Goal: Task Accomplishment & Management: Use online tool/utility

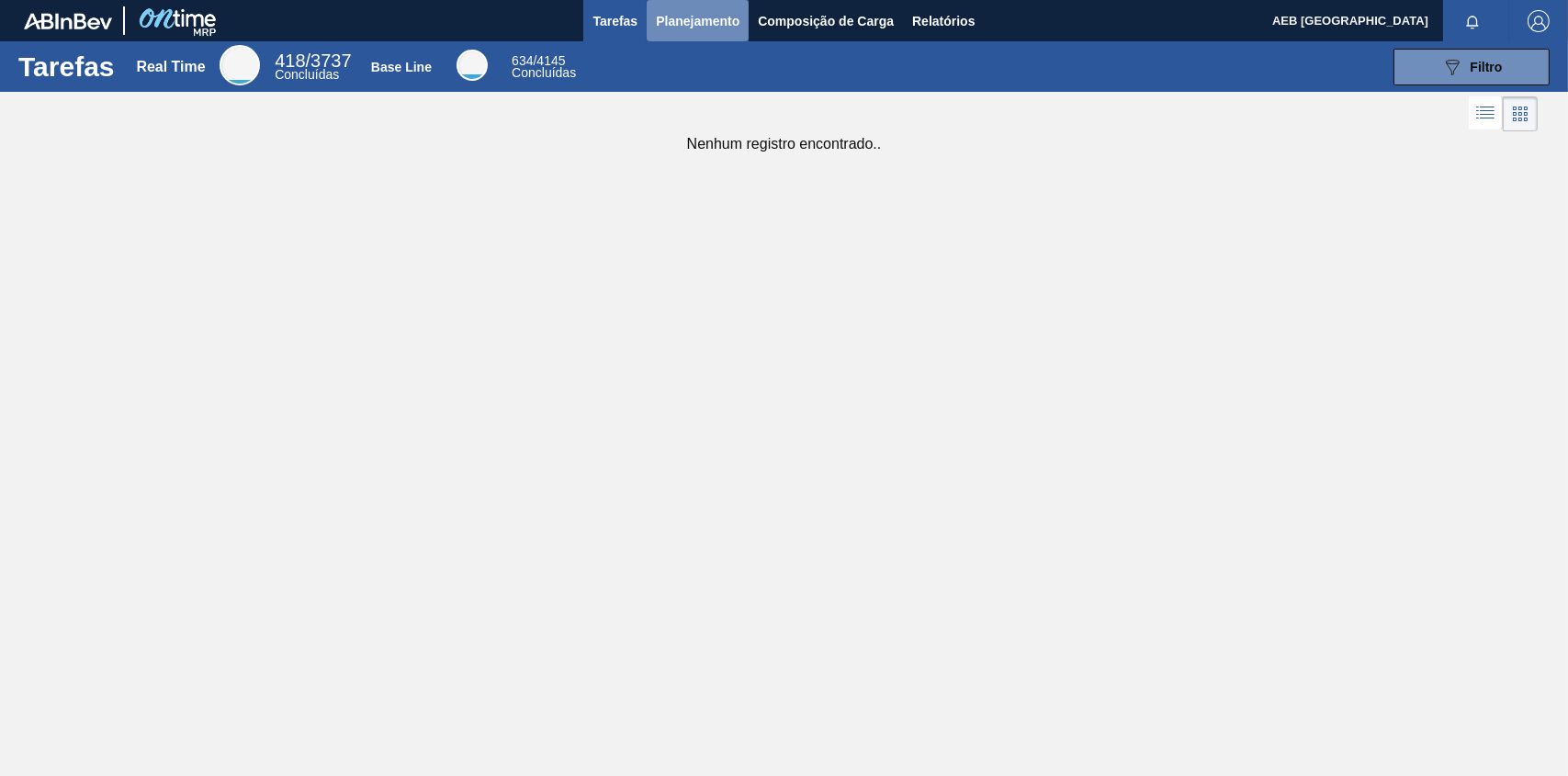
click at [689, 14] on span "Planejamento" at bounding box center [698, 21] width 84 height 22
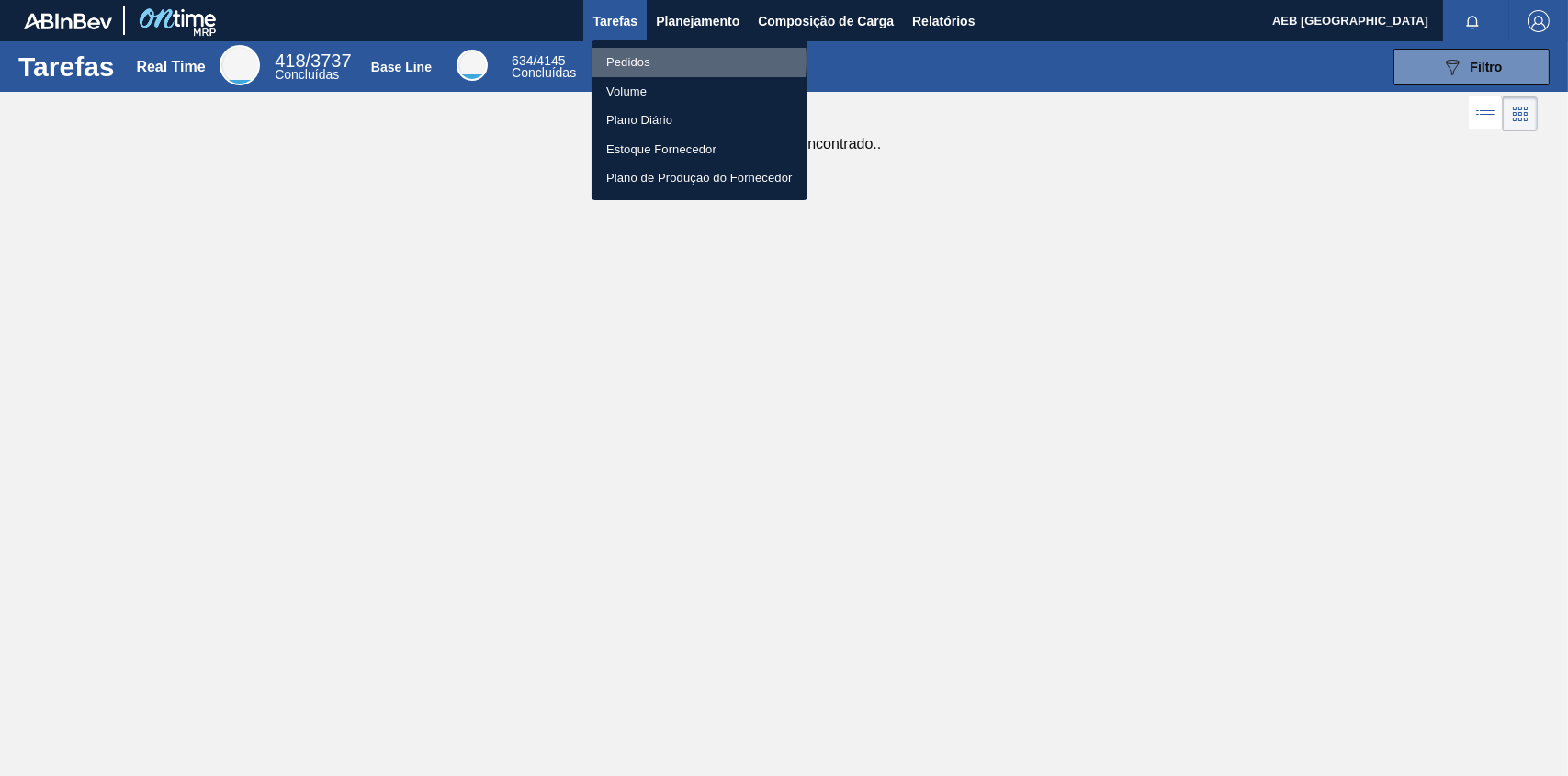
click at [636, 60] on li "Pedidos" at bounding box center [700, 62] width 216 height 30
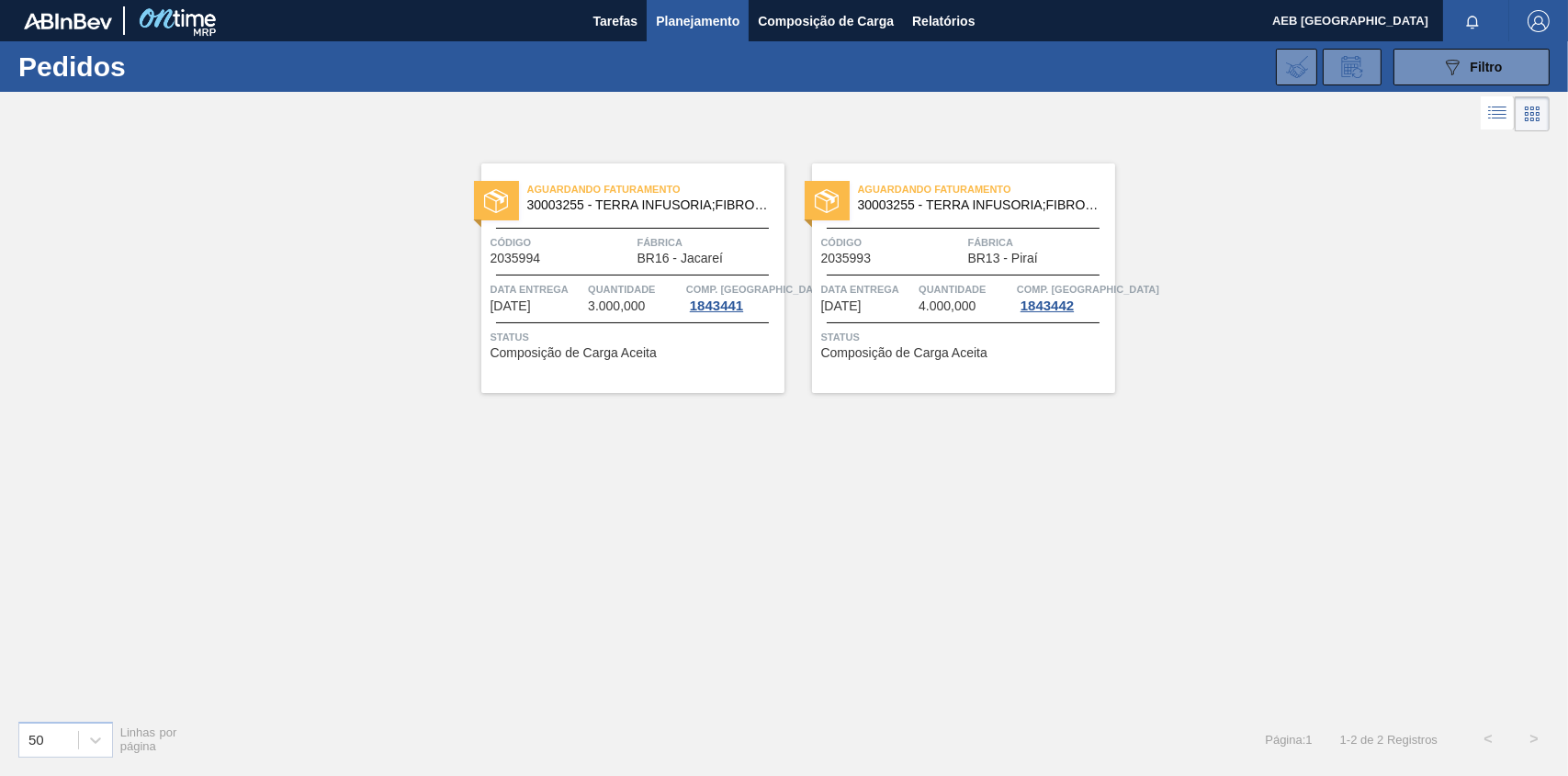
click at [581, 203] on span "30003255 - TERRA INFUSORIA;FIBROXCEL 10;;" at bounding box center [648, 205] width 242 height 14
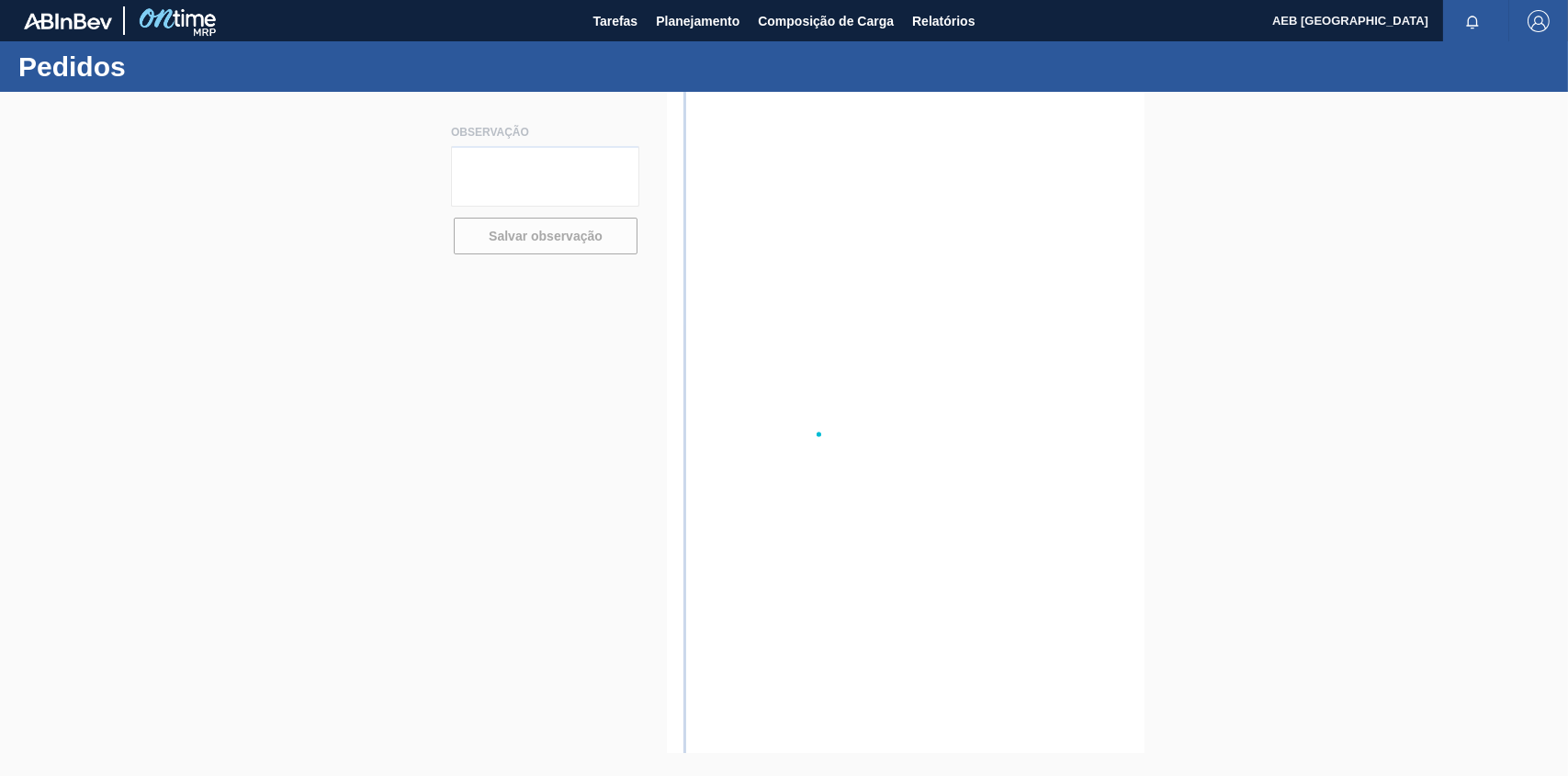
type textarea "6 paletes de 500 kg (1 x 1,20 x 1,70 cada)"
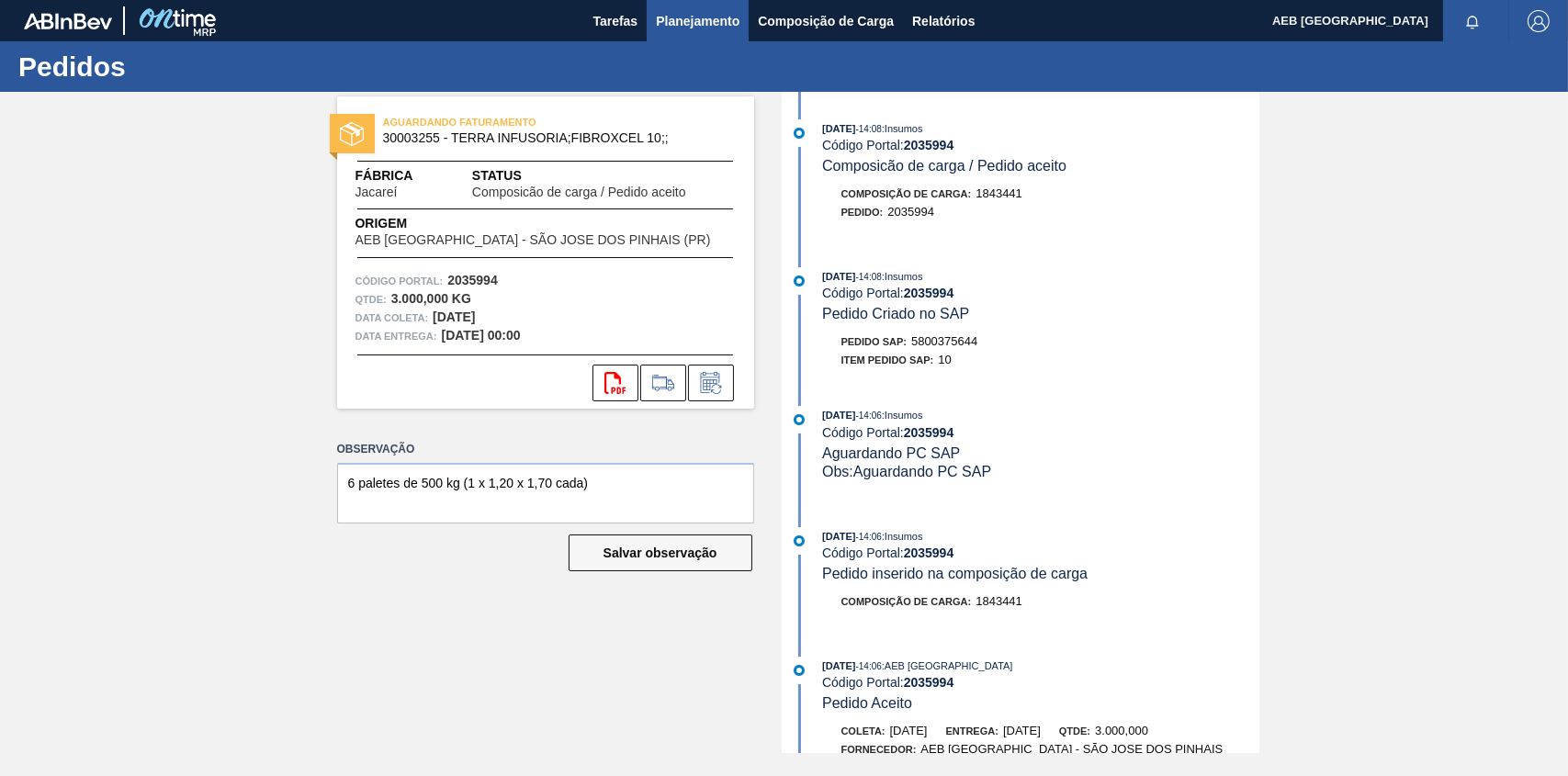
click at [698, 23] on span "Planejamento" at bounding box center [698, 21] width 84 height 22
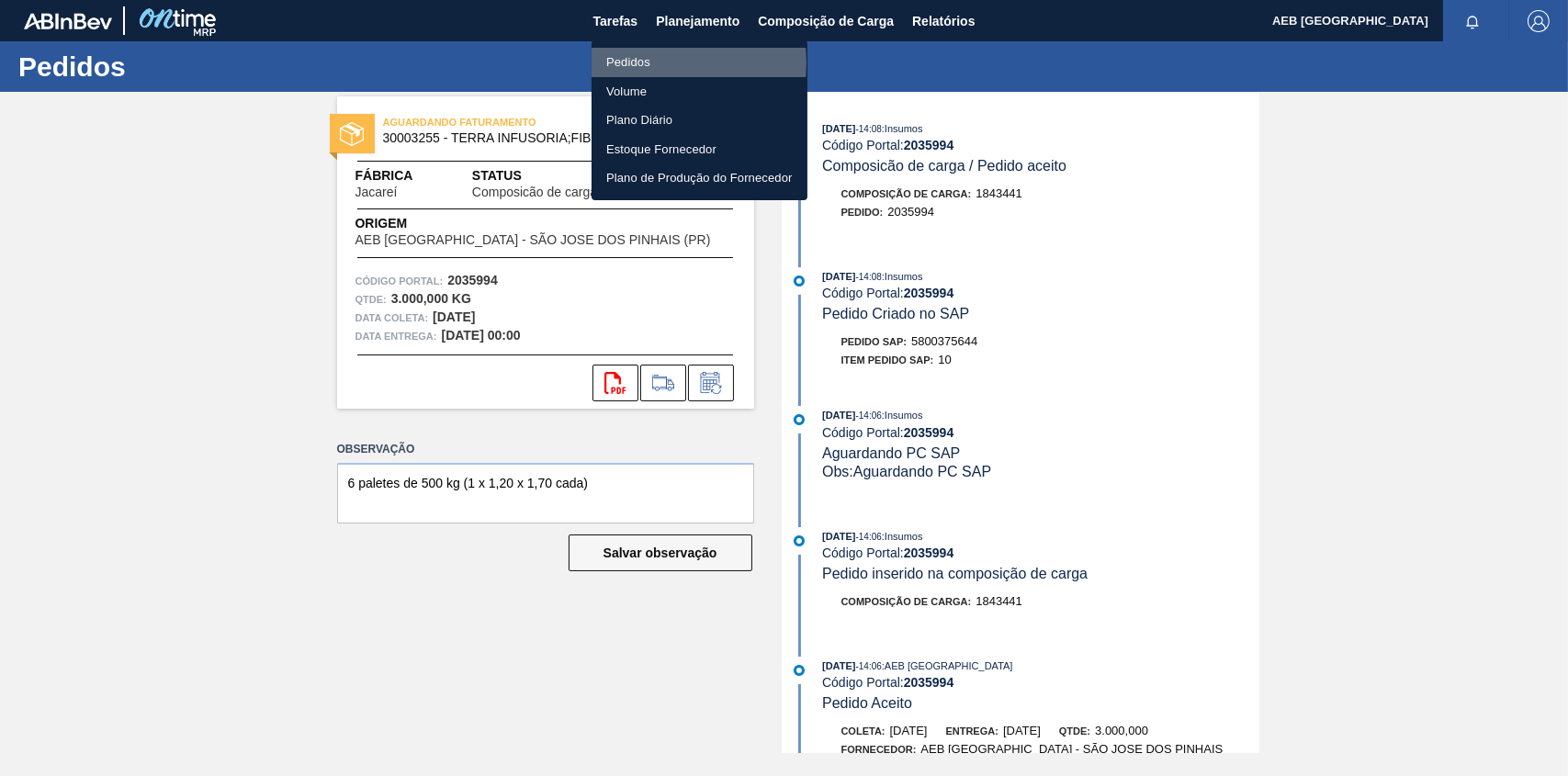
click at [640, 62] on li "Pedidos" at bounding box center [700, 62] width 216 height 30
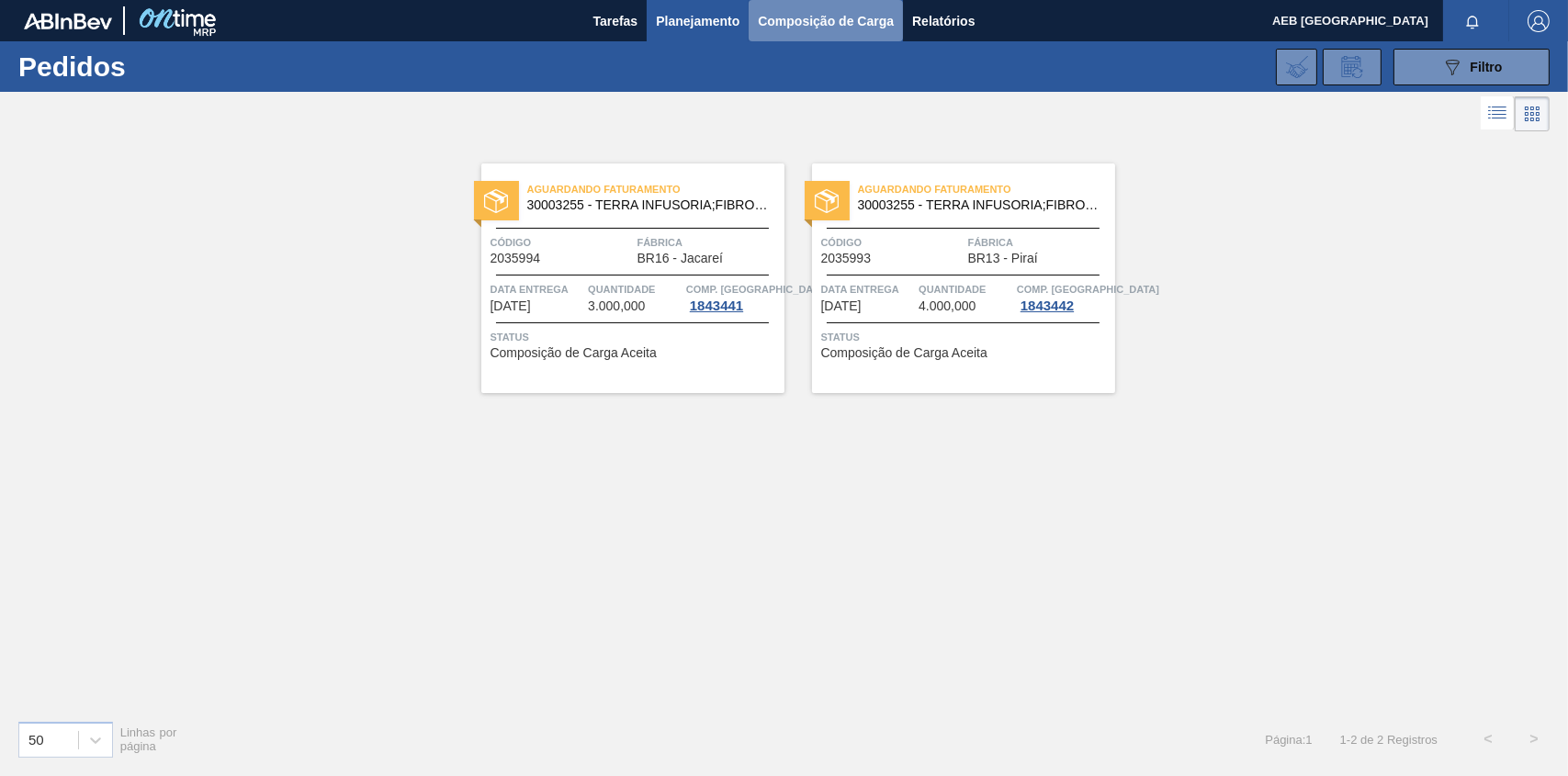
click at [819, 8] on button "Composição de Carga" at bounding box center [826, 20] width 155 height 41
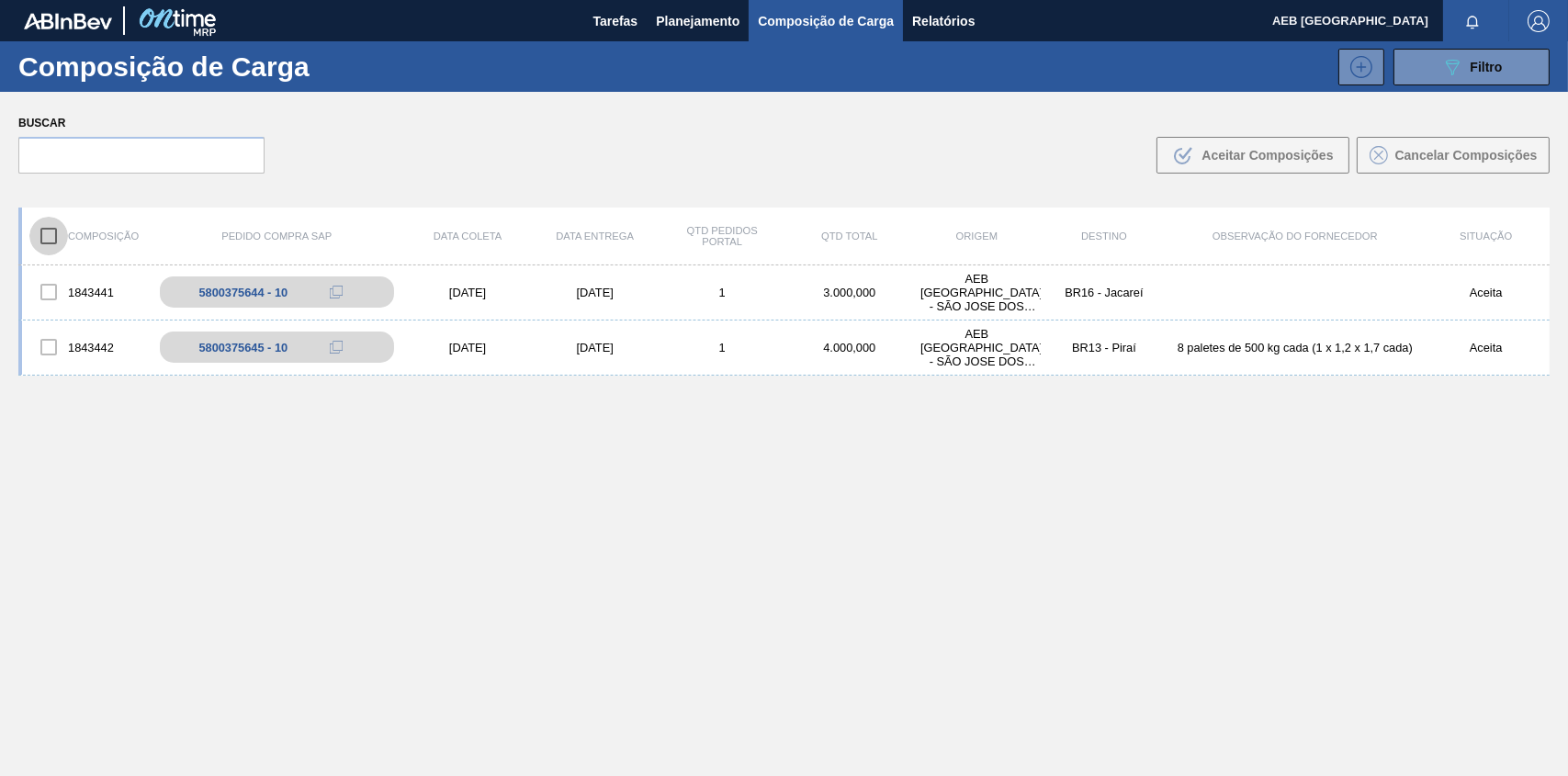
click at [52, 232] on input "checkbox" at bounding box center [48, 236] width 38 height 38
click at [42, 293] on div at bounding box center [48, 292] width 38 height 38
click at [45, 346] on div at bounding box center [48, 347] width 38 height 38
drag, startPoint x: 57, startPoint y: 232, endPoint x: 21, endPoint y: 255, distance: 42.7
click at [55, 234] on input "checkbox" at bounding box center [48, 236] width 38 height 38
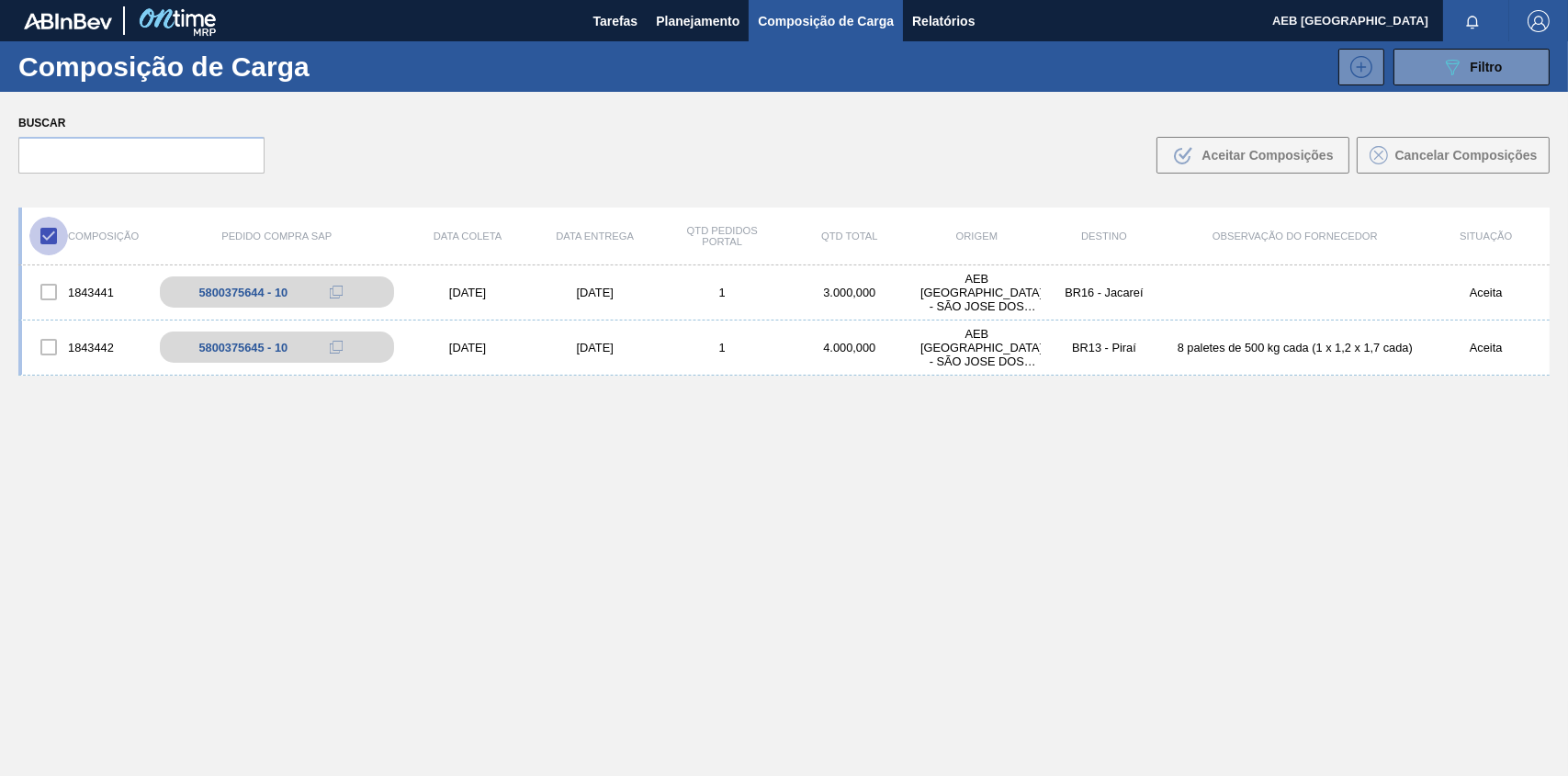
checkbox input "false"
drag, startPoint x: 44, startPoint y: 283, endPoint x: 38, endPoint y: 298, distance: 16.2
click at [42, 286] on div at bounding box center [48, 292] width 38 height 38
click at [48, 293] on div at bounding box center [48, 292] width 38 height 38
click at [216, 292] on div "5800375644 - 10" at bounding box center [253, 293] width 89 height 14
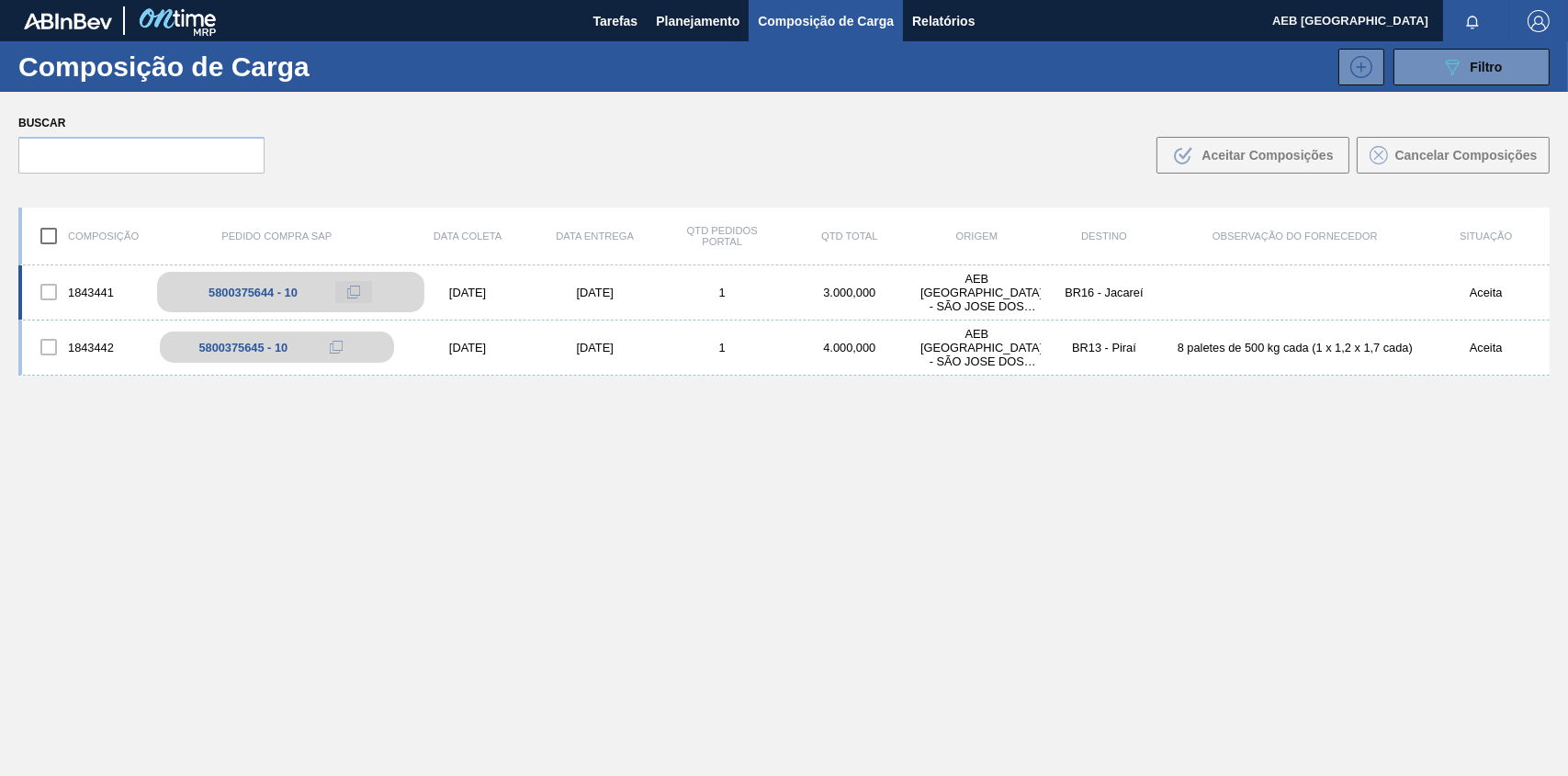
click at [348, 291] on icon at bounding box center [354, 293] width 13 height 13
click at [249, 296] on div "5800375644 - 10" at bounding box center [253, 293] width 89 height 14
click at [938, 24] on span "Relatórios" at bounding box center [943, 21] width 62 height 22
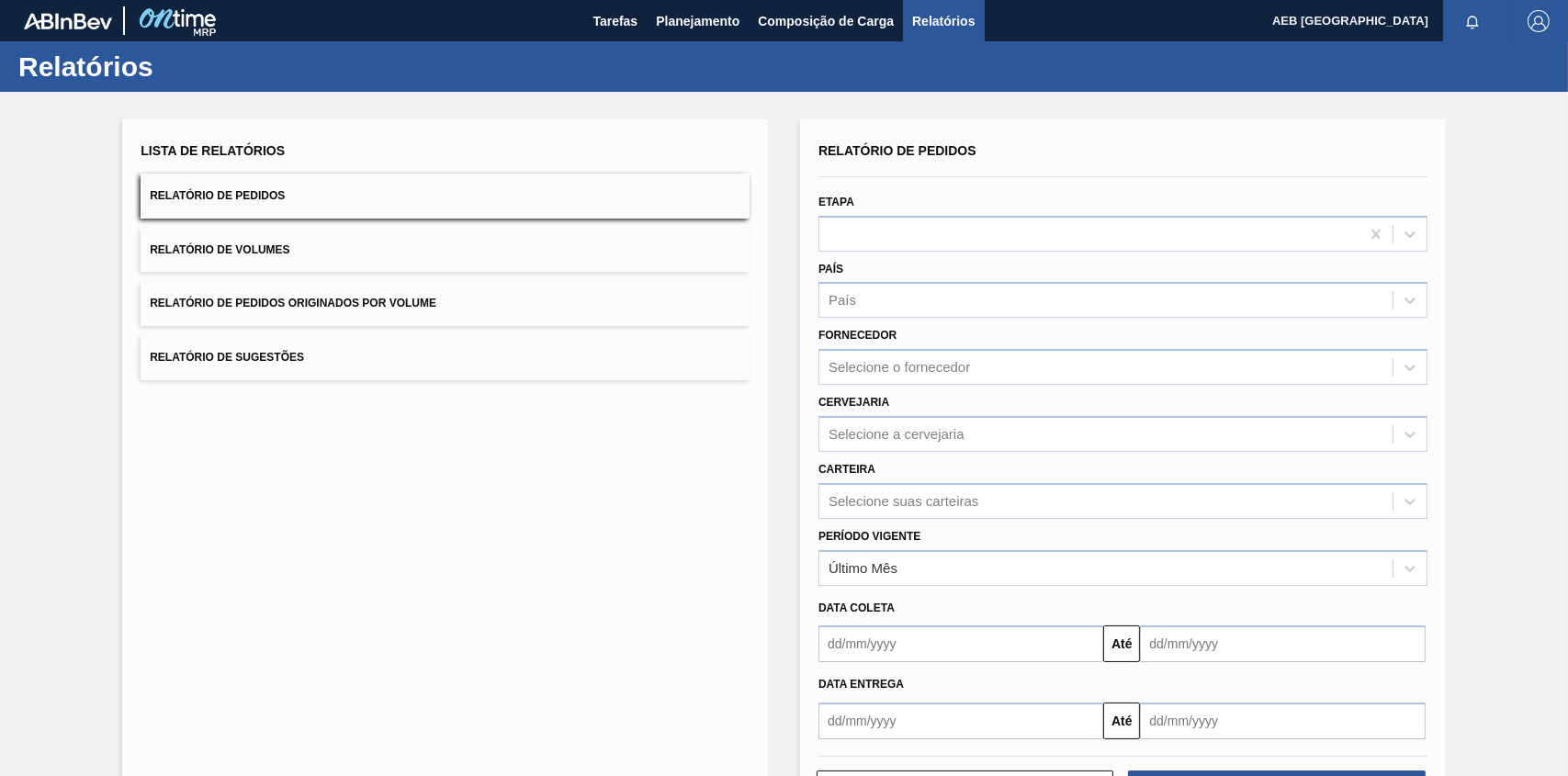
click at [239, 192] on span "Relatório de Pedidos" at bounding box center [217, 196] width 135 height 13
click at [176, 194] on span "Relatório de Pedidos" at bounding box center [217, 196] width 135 height 13
click at [690, 17] on span "Planejamento" at bounding box center [698, 21] width 84 height 22
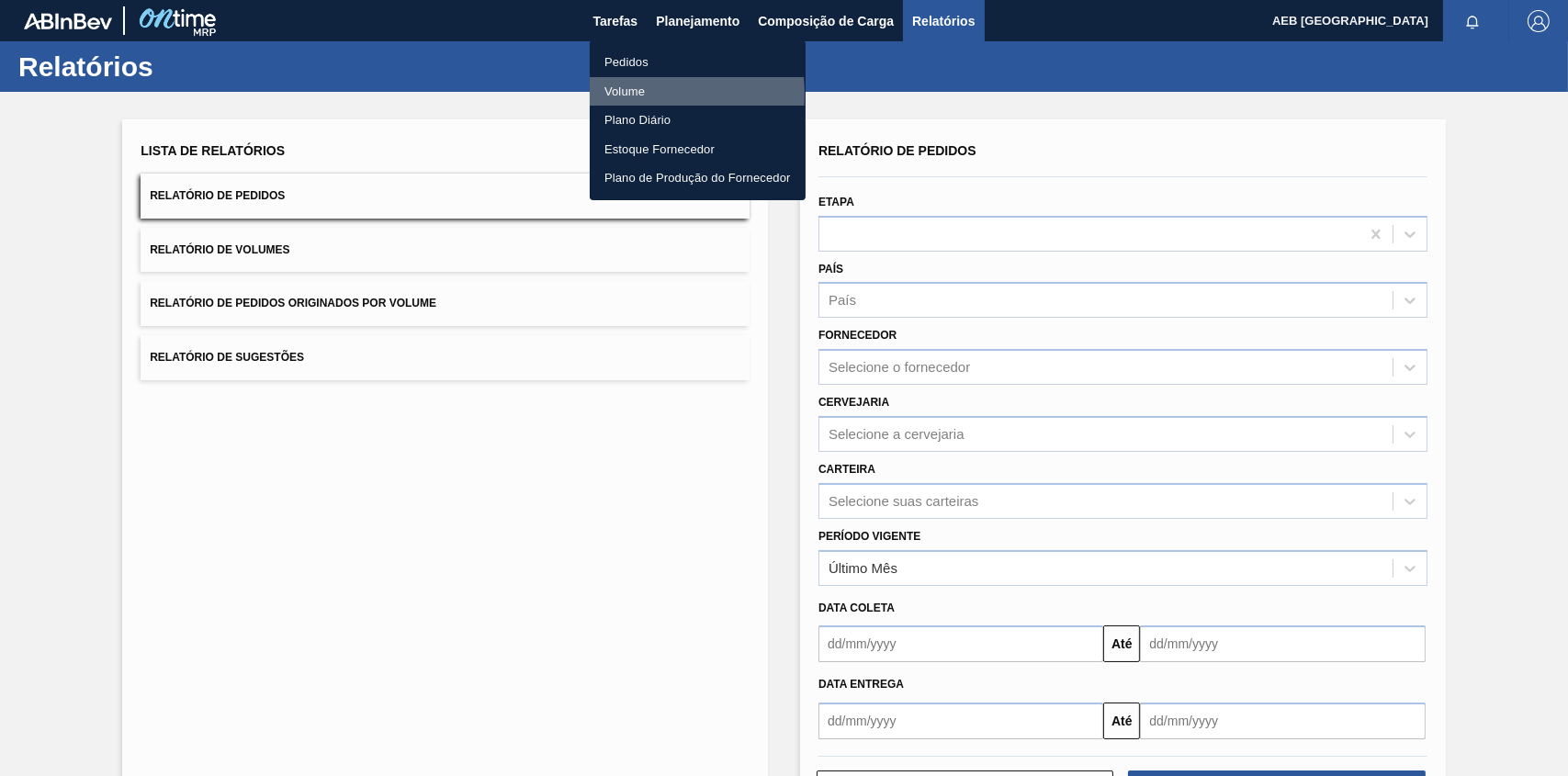
click at [639, 93] on li "Volume" at bounding box center [698, 92] width 216 height 30
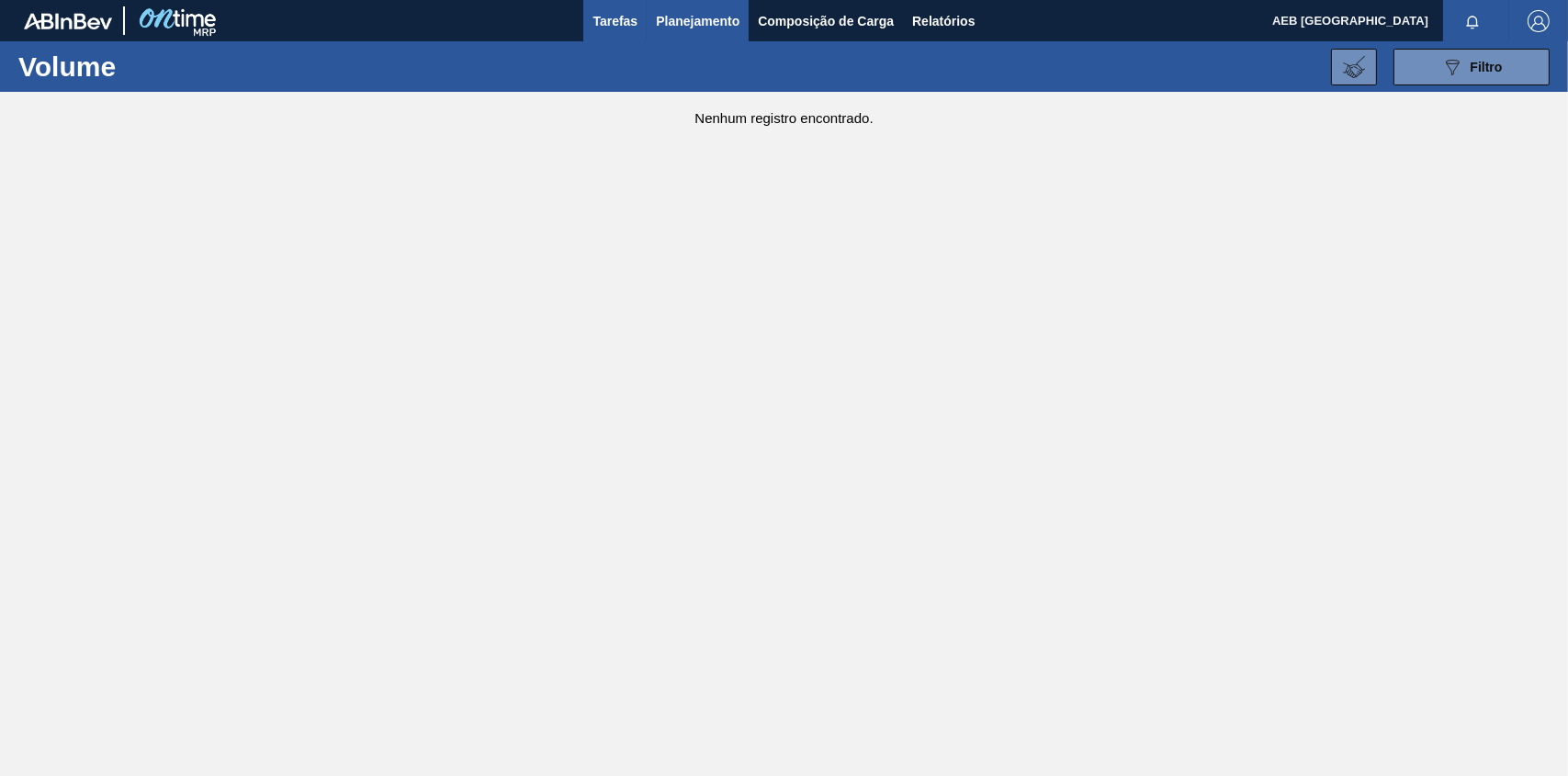
click at [635, 20] on span "Tarefas" at bounding box center [615, 21] width 45 height 22
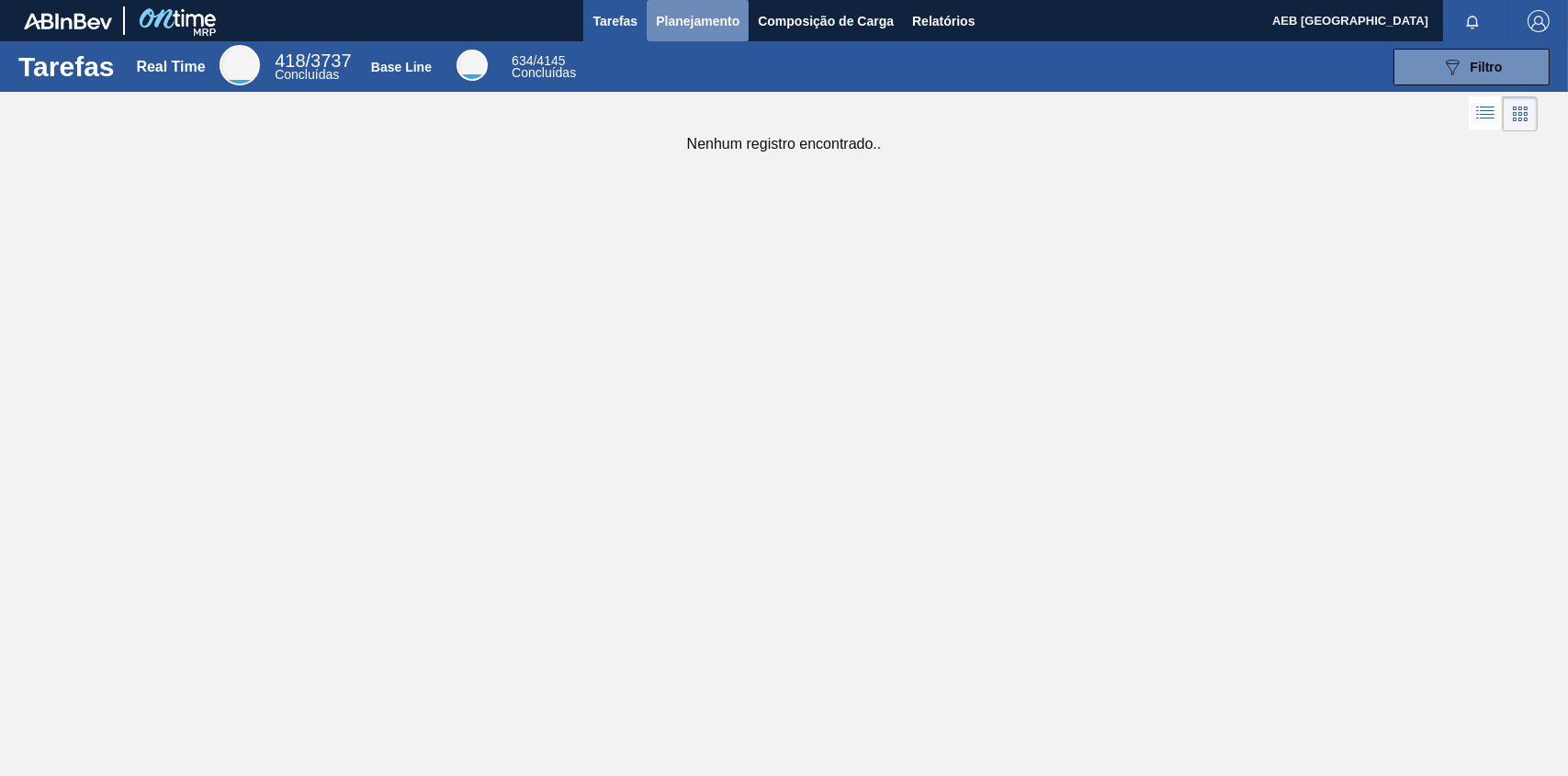
click at [677, 16] on span "Planejamento" at bounding box center [698, 21] width 84 height 22
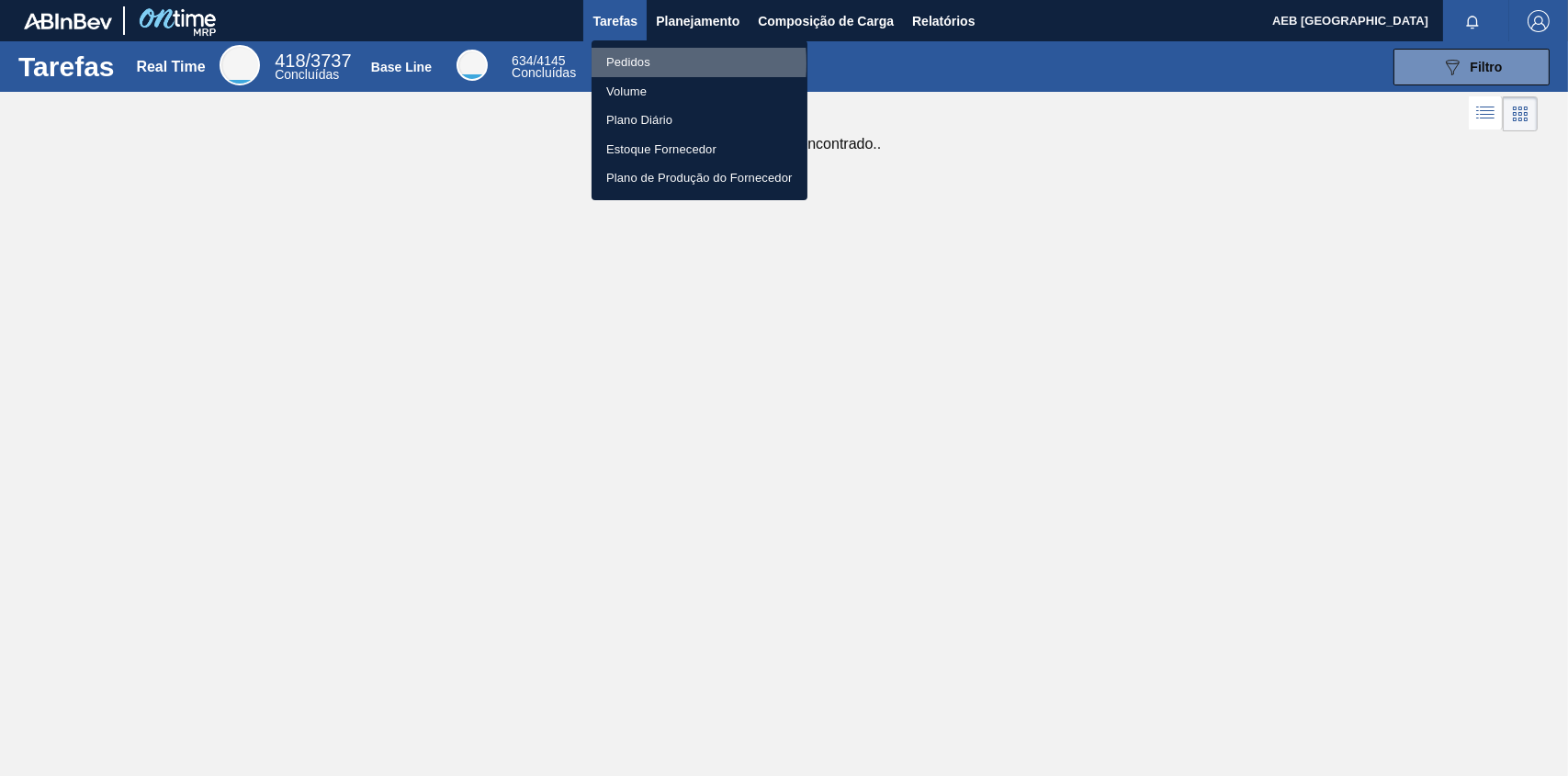
click at [621, 62] on li "Pedidos" at bounding box center [700, 62] width 216 height 30
